Goal: Information Seeking & Learning: Learn about a topic

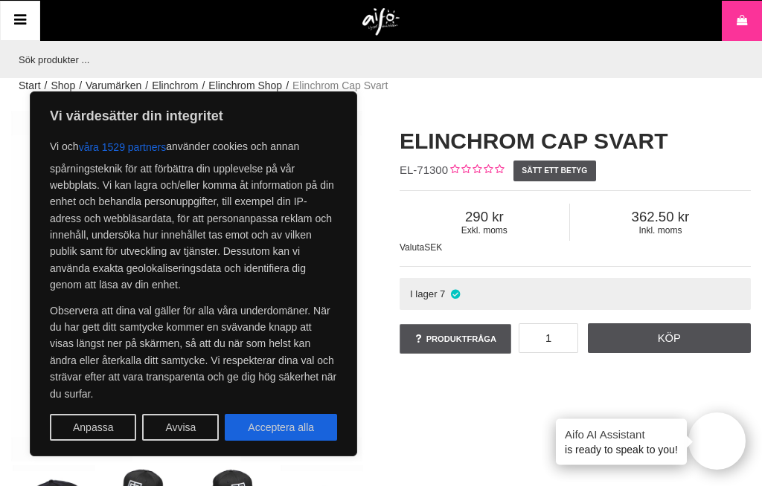
click at [440, 481] on div "Elinchrom Cap Black Elinchrom Cap Svart EL-71300 Sätt ett betyg Exkl. moms 290 …" at bounding box center [381, 330] width 777 height 438
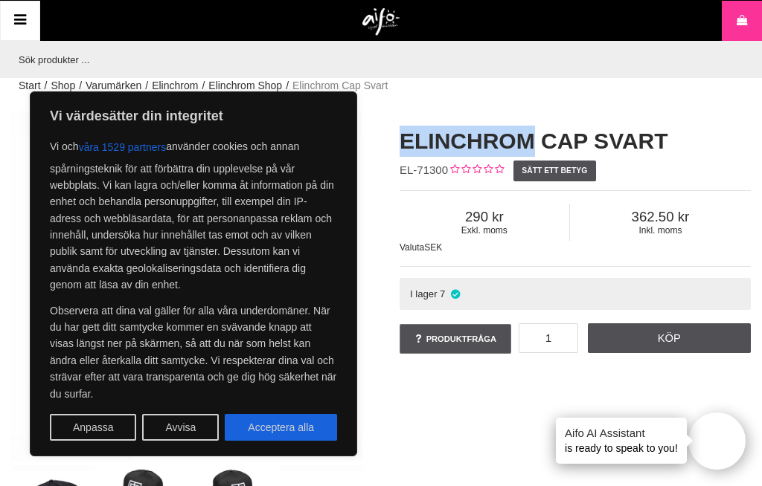
click at [446, 481] on div "Elinchrom Cap Black Elinchrom Cap Svart EL-71300 Sätt ett betyg Exkl. moms 290 …" at bounding box center [381, 330] width 777 height 438
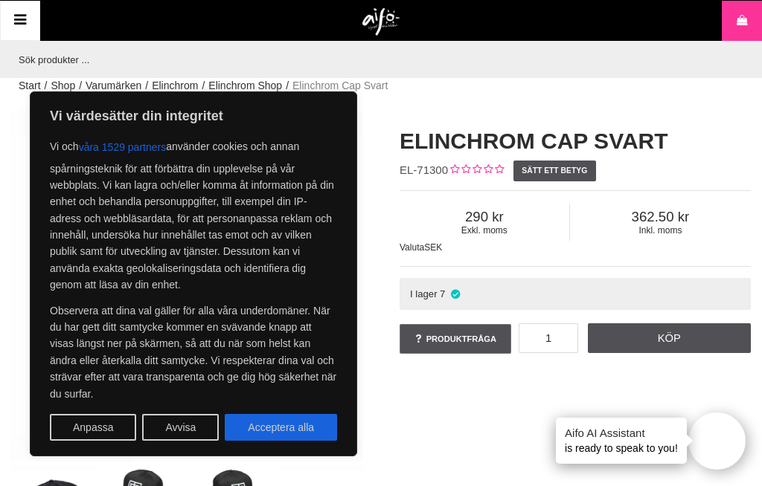
click at [452, 481] on div "Elinchrom Cap Black Elinchrom Cap Svart EL-71300 Sätt ett betyg Exkl. moms 290 …" at bounding box center [381, 330] width 777 height 438
click at [449, 481] on div "Elinchrom Cap Black Elinchrom Cap Svart EL-71300 Sätt ett betyg Exkl. moms 290 …" at bounding box center [381, 330] width 777 height 438
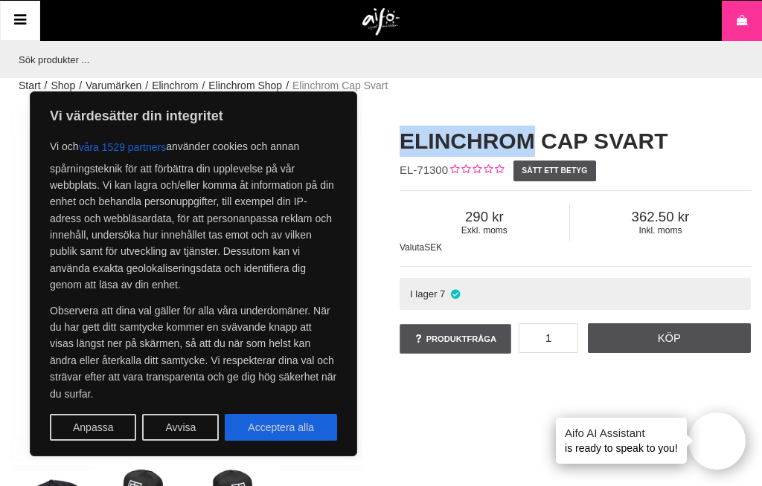
click at [441, 481] on div "Elinchrom Cap Black Elinchrom Cap Svart EL-71300 Sätt ett betyg Exkl. moms 290 …" at bounding box center [381, 330] width 777 height 438
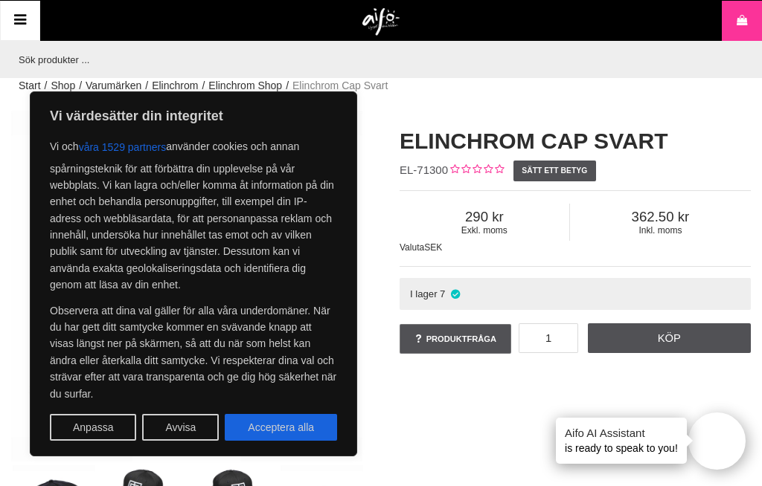
click at [447, 481] on div "Elinchrom Cap Black Elinchrom Cap Svart EL-71300 Sätt ett betyg Exkl. moms 290 …" at bounding box center [381, 330] width 777 height 438
click at [445, 481] on div "Elinchrom Cap Black Elinchrom Cap Svart EL-71300 Sätt ett betyg Exkl. moms 290 …" at bounding box center [381, 330] width 777 height 438
click at [446, 481] on div "Elinchrom Cap Black Elinchrom Cap Svart EL-71300 Sätt ett betyg Exkl. moms 290 …" at bounding box center [381, 330] width 777 height 438
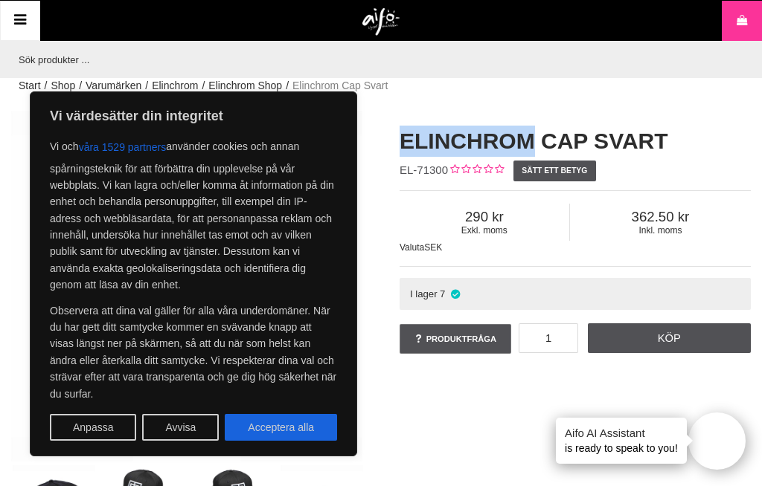
click at [440, 481] on div "Elinchrom Cap Black Elinchrom Cap Svart EL-71300 Sätt ett betyg Exkl. moms 290 …" at bounding box center [381, 330] width 777 height 438
click at [448, 481] on div "Elinchrom Cap Black Elinchrom Cap Svart EL-71300 Sätt ett betyg Exkl. moms 290 …" at bounding box center [381, 330] width 777 height 438
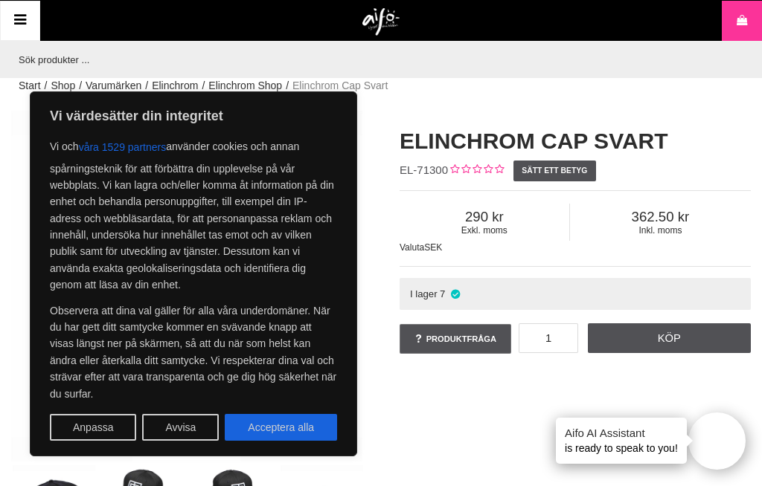
click at [448, 481] on div "Elinchrom Cap Black Elinchrom Cap Svart EL-71300 Sätt ett betyg Exkl. moms 290 …" at bounding box center [381, 330] width 777 height 438
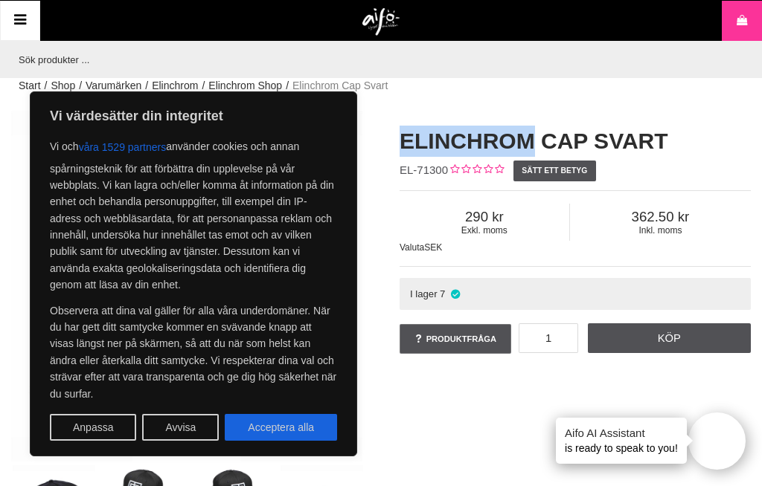
click at [449, 481] on div "Elinchrom Cap Black Elinchrom Cap Svart EL-71300 Sätt ett betyg Exkl. moms 290 …" at bounding box center [381, 330] width 777 height 438
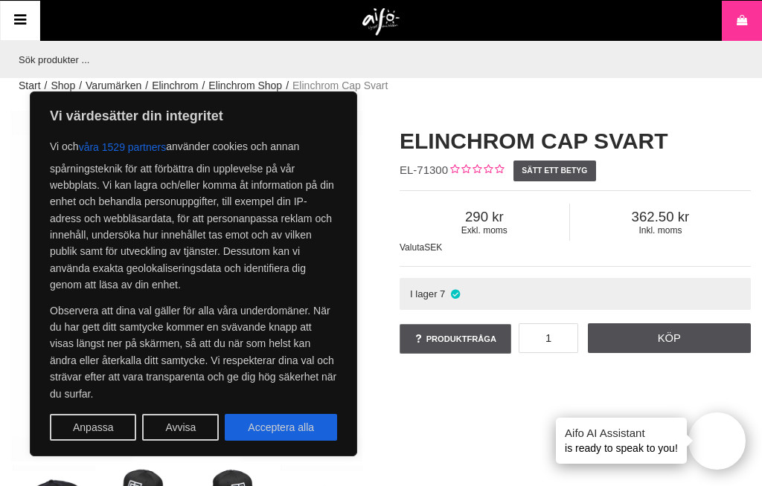
click at [442, 481] on div "Elinchrom Cap Black Elinchrom Cap Svart EL-71300 Sätt ett betyg Exkl. moms 290 …" at bounding box center [381, 330] width 777 height 438
